Goal: Information Seeking & Learning: Learn about a topic

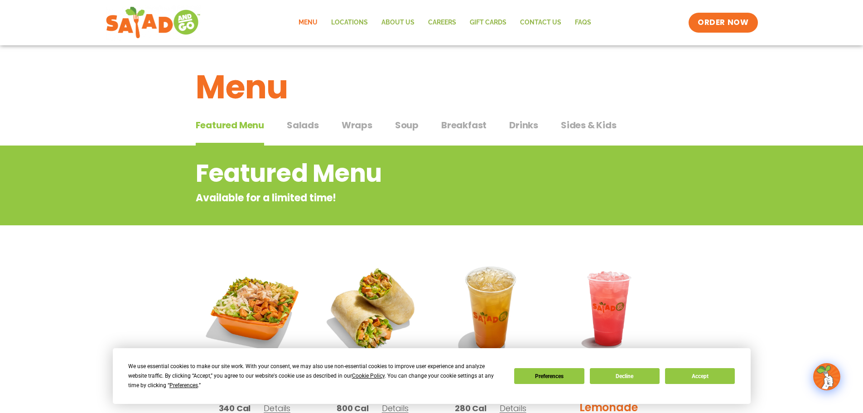
click at [531, 124] on span "Drinks" at bounding box center [523, 125] width 29 height 14
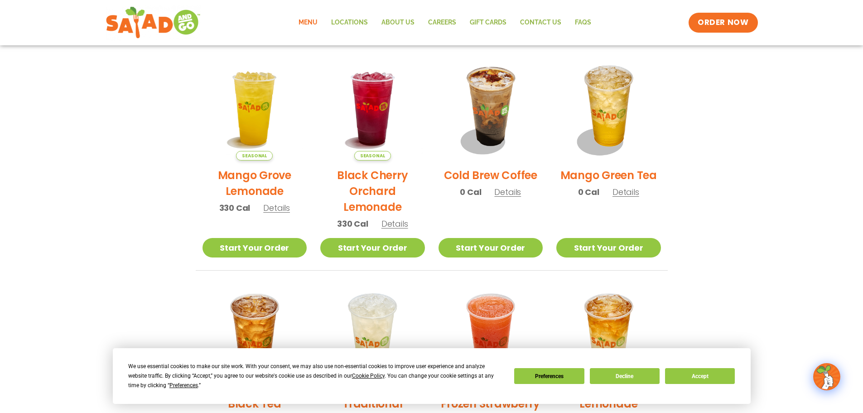
scroll to position [441, 0]
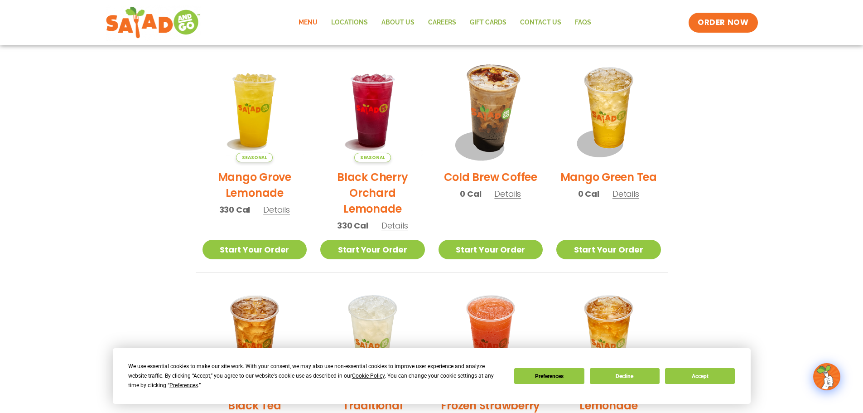
click at [493, 130] on img at bounding box center [490, 109] width 123 height 123
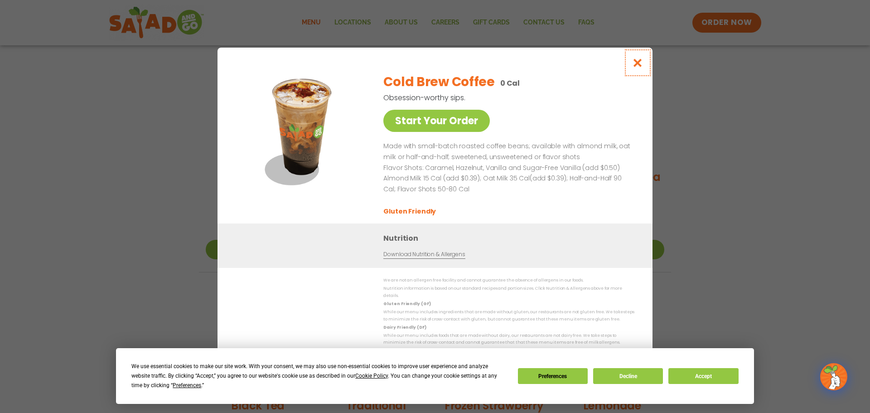
click at [633, 67] on icon "Close modal" at bounding box center [637, 63] width 11 height 10
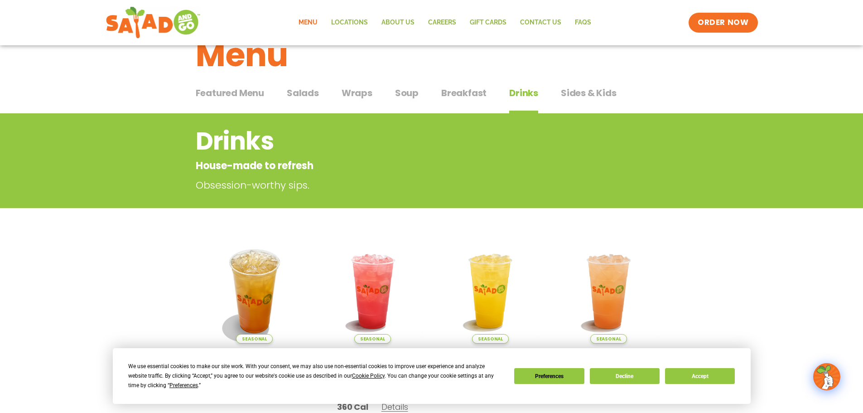
scroll to position [0, 0]
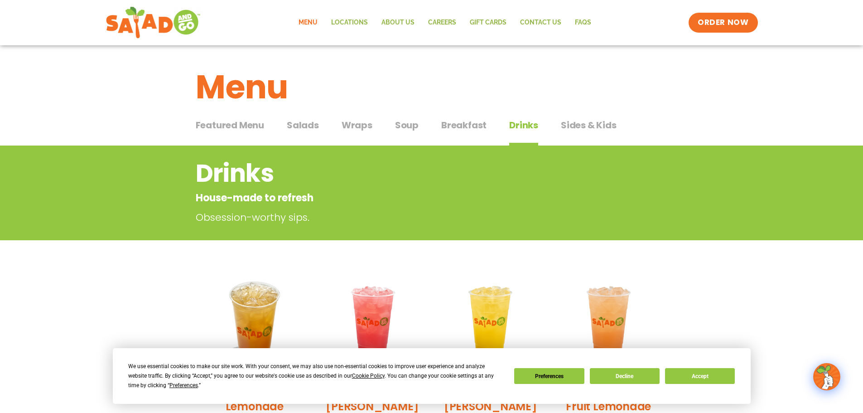
click at [309, 124] on span "Salads" at bounding box center [303, 125] width 32 height 14
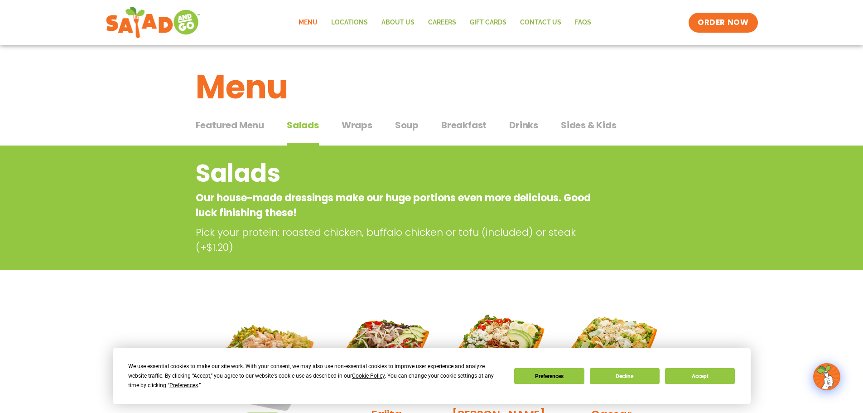
click at [364, 124] on span "Wraps" at bounding box center [357, 125] width 31 height 14
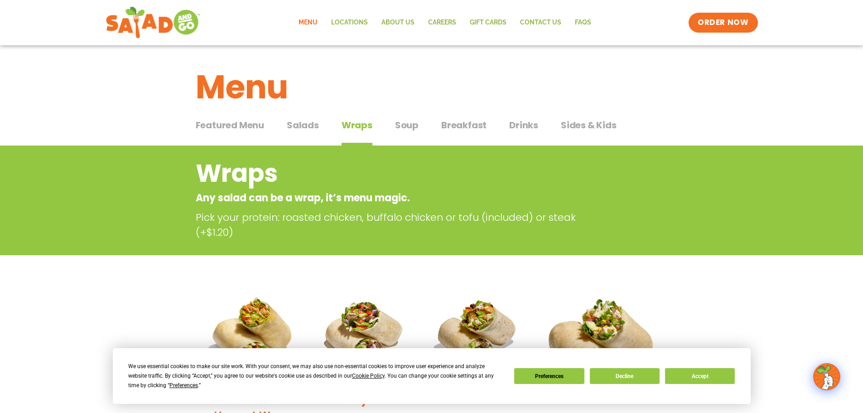
drag, startPoint x: 576, startPoint y: 244, endPoint x: 562, endPoint y: 274, distance: 33.1
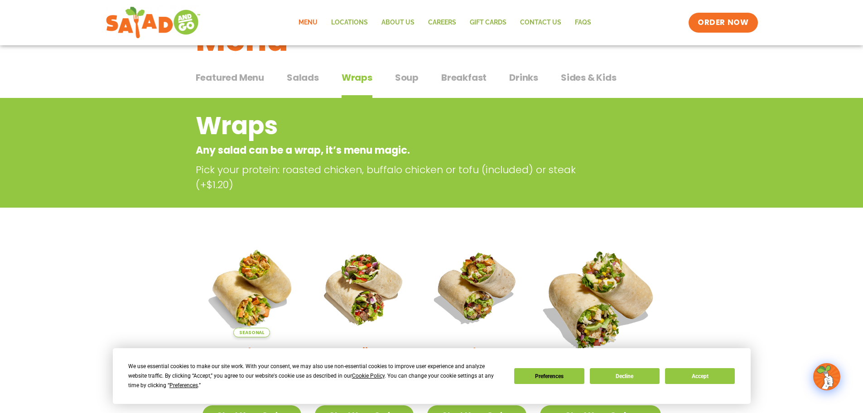
scroll to position [181, 0]
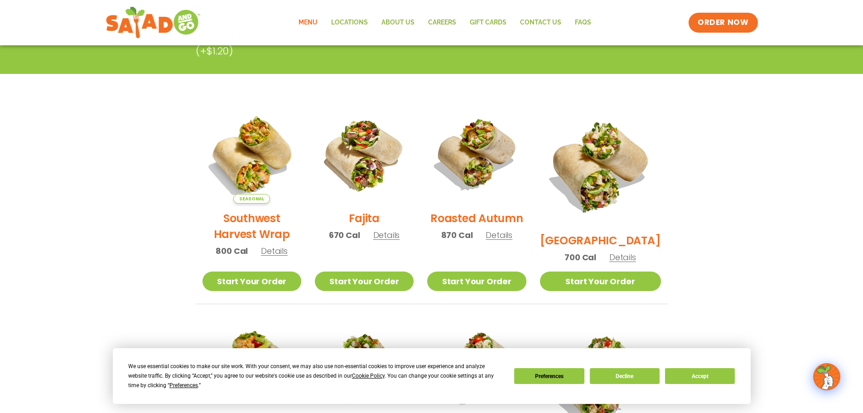
drag, startPoint x: 562, startPoint y: 274, endPoint x: 658, endPoint y: 220, distance: 109.8
click at [658, 220] on div "BBQ Ranch 700 Cal Details" at bounding box center [600, 188] width 121 height 167
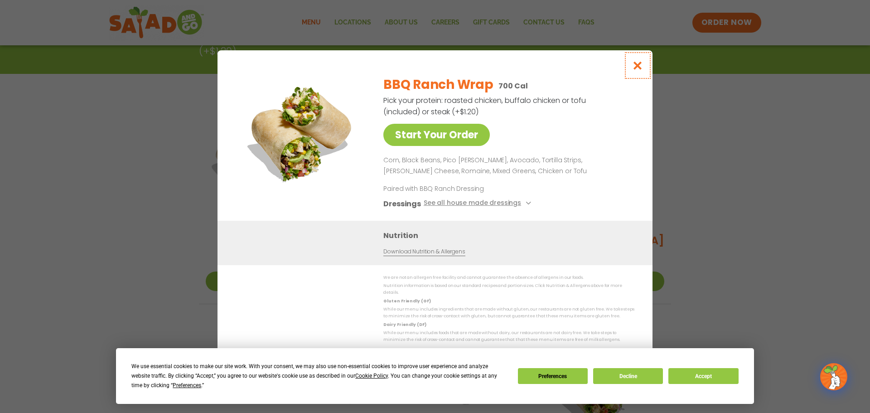
click at [635, 67] on icon "Close modal" at bounding box center [637, 66] width 11 height 10
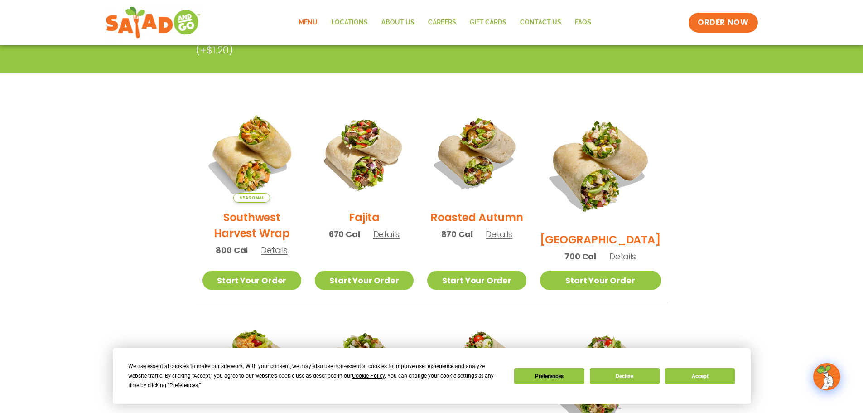
scroll to position [166, 0]
